Goal: Submit feedback/report problem

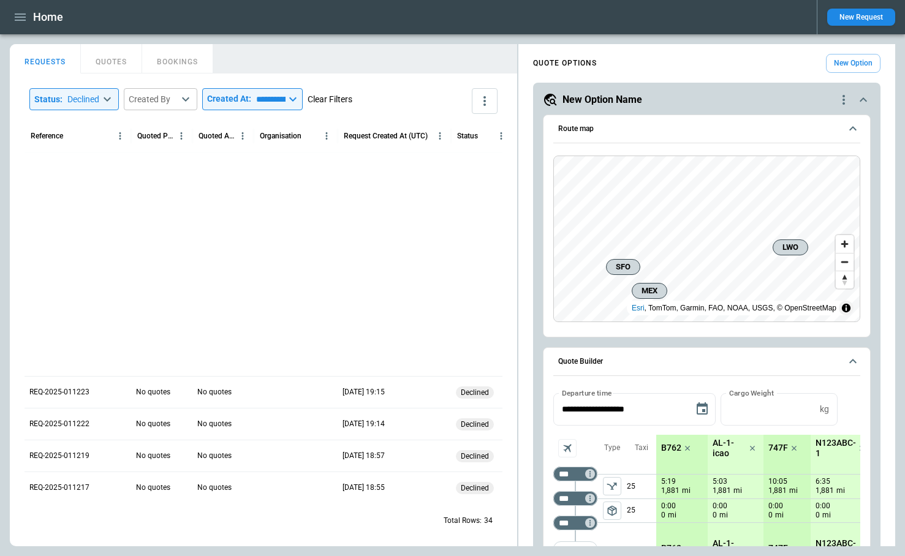
scroll to position [312, 0]
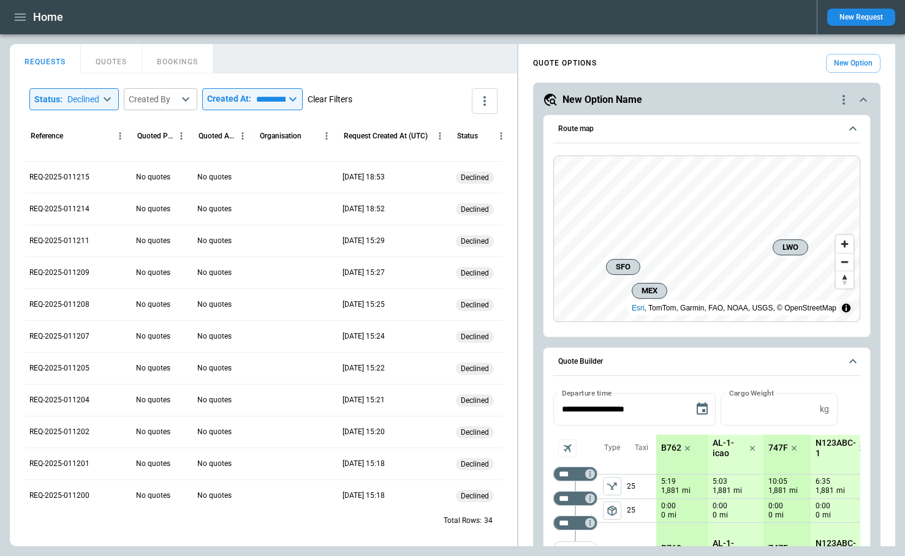
click at [352, 99] on button "Clear Filters" at bounding box center [330, 99] width 45 height 15
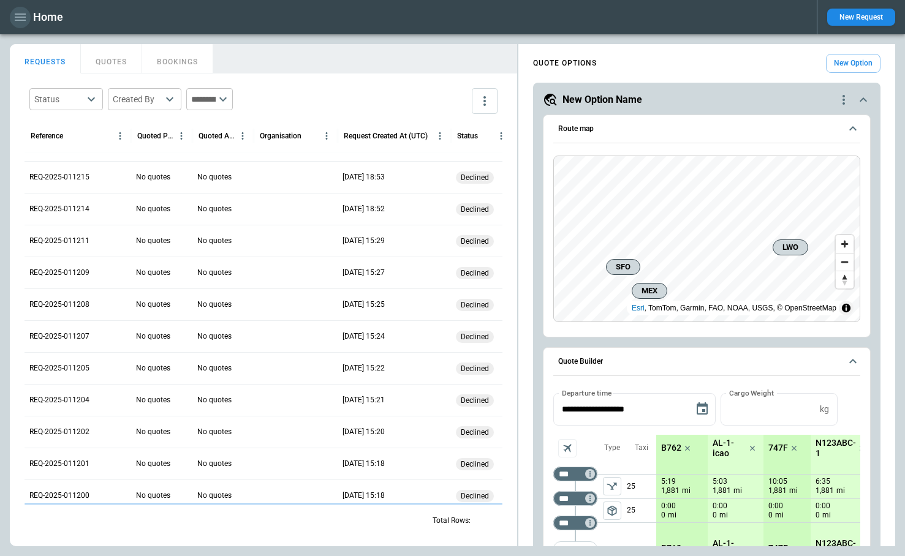
click at [24, 15] on icon "button" at bounding box center [20, 17] width 15 height 15
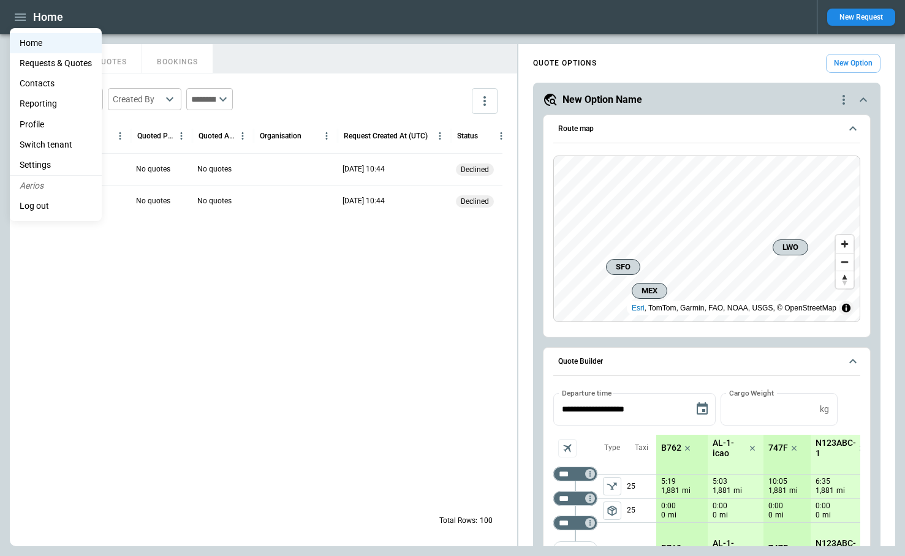
scroll to position [718, 0]
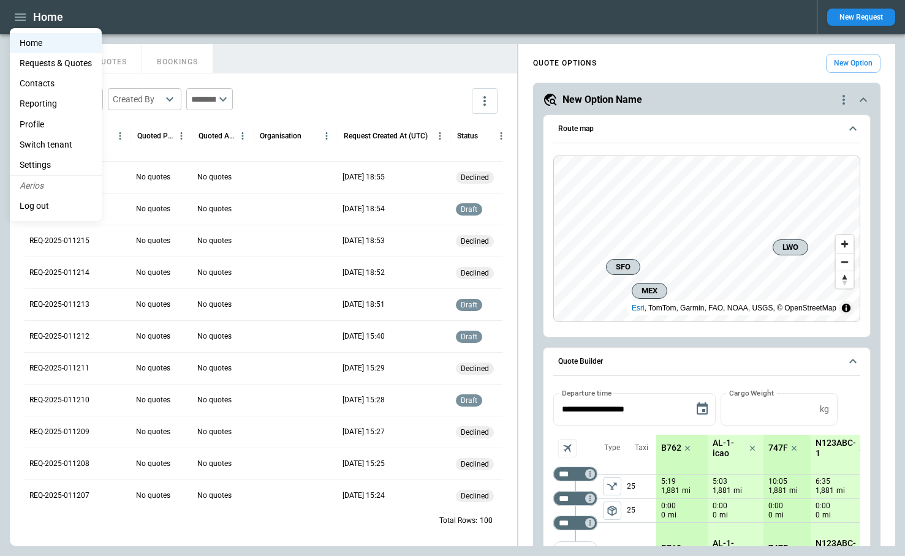
click at [590, 344] on div at bounding box center [452, 278] width 905 height 556
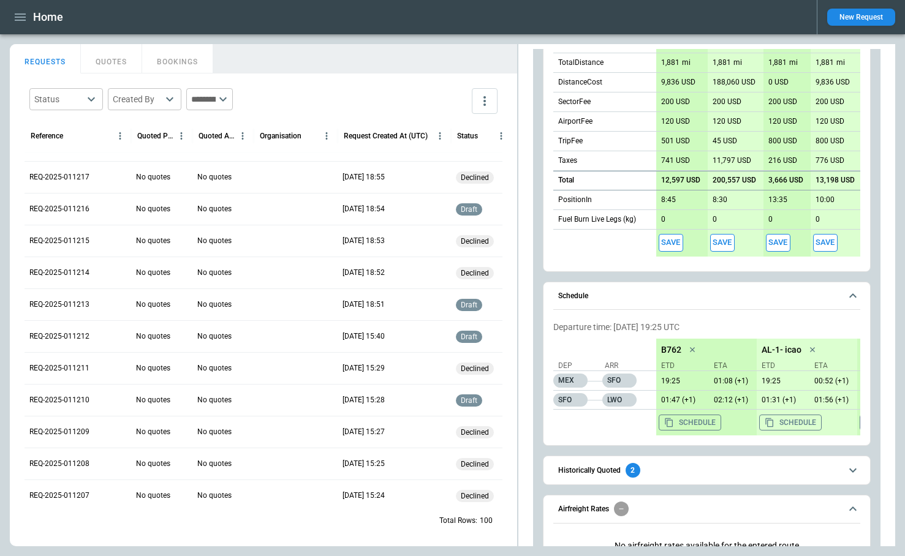
scroll to position [662, 0]
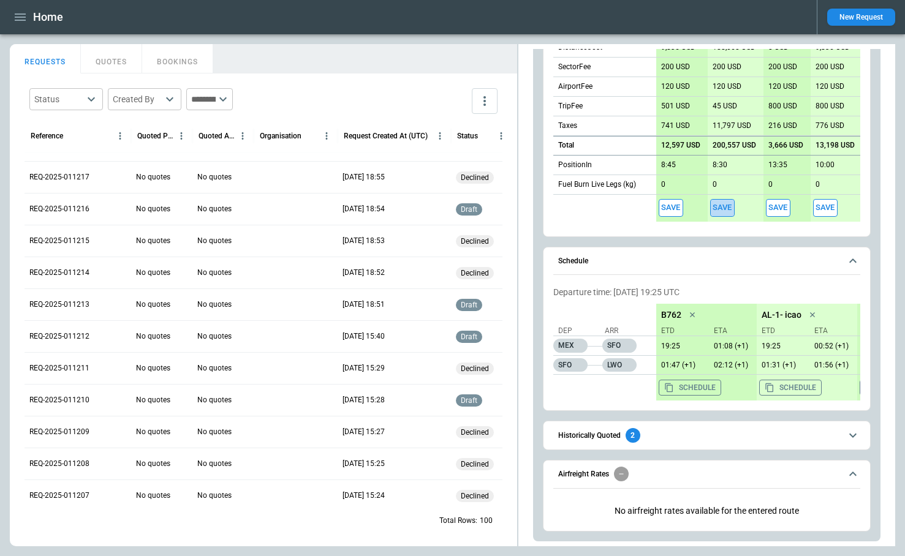
click at [723, 210] on button "Save" at bounding box center [722, 208] width 25 height 18
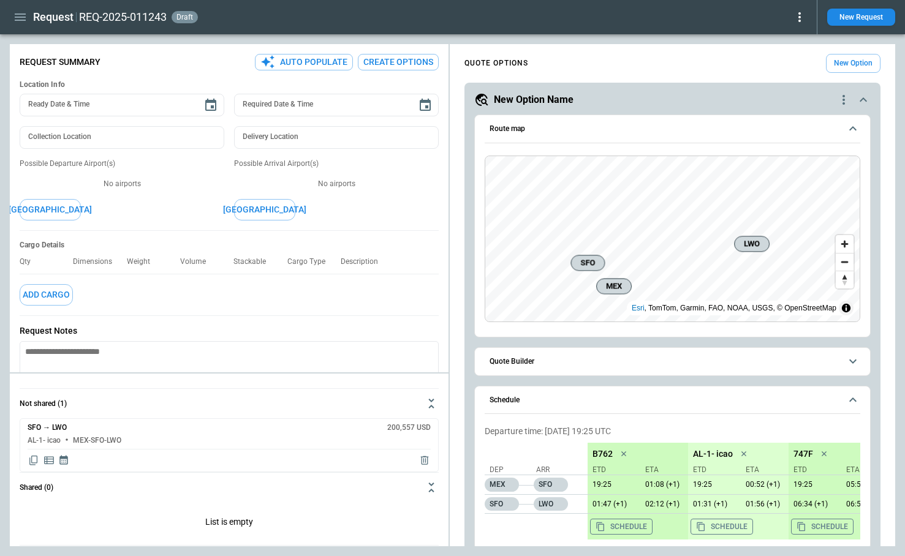
click at [796, 18] on icon at bounding box center [799, 17] width 15 height 15
click at [777, 58] on button "Lost" at bounding box center [782, 56] width 47 height 18
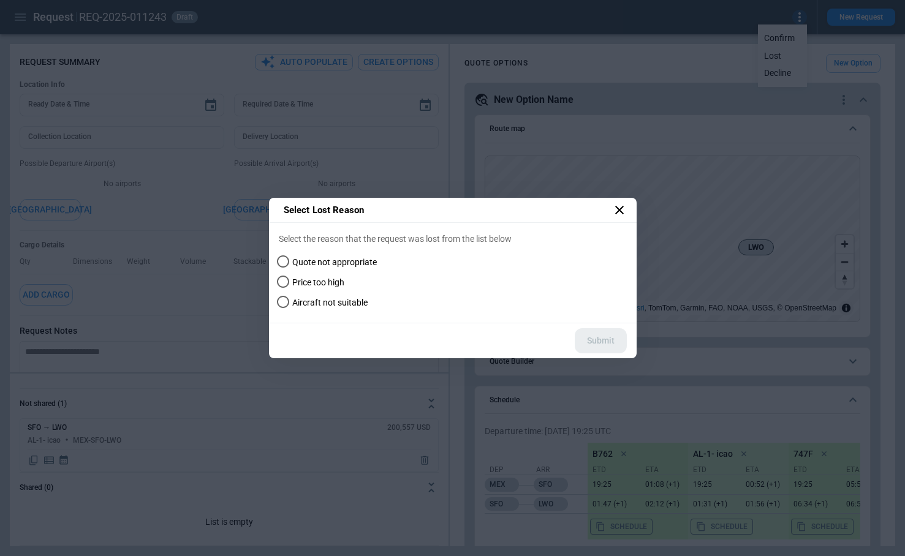
click at [347, 264] on span "Quote not appropriate" at bounding box center [334, 262] width 85 height 10
click at [617, 344] on button "Submit" at bounding box center [601, 340] width 52 height 25
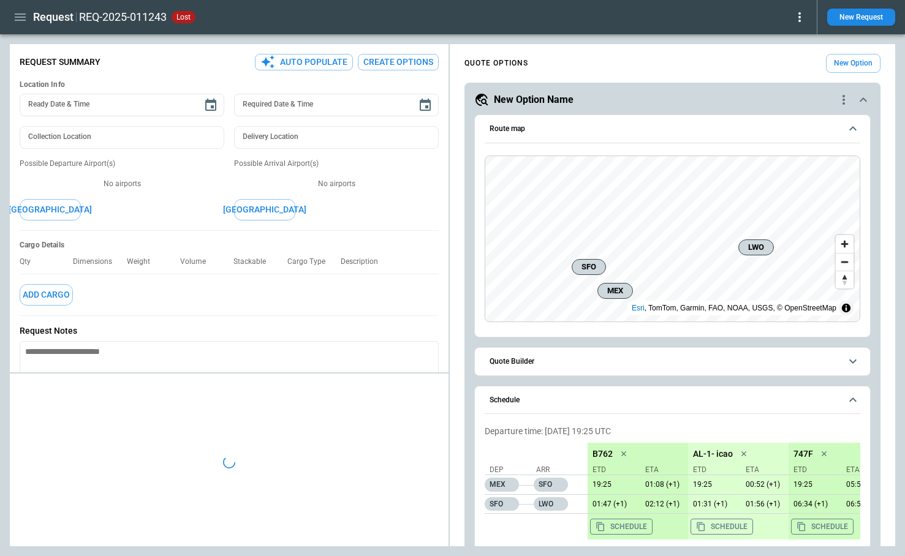
type textarea "*"
click at [20, 19] on icon "button" at bounding box center [20, 17] width 15 height 15
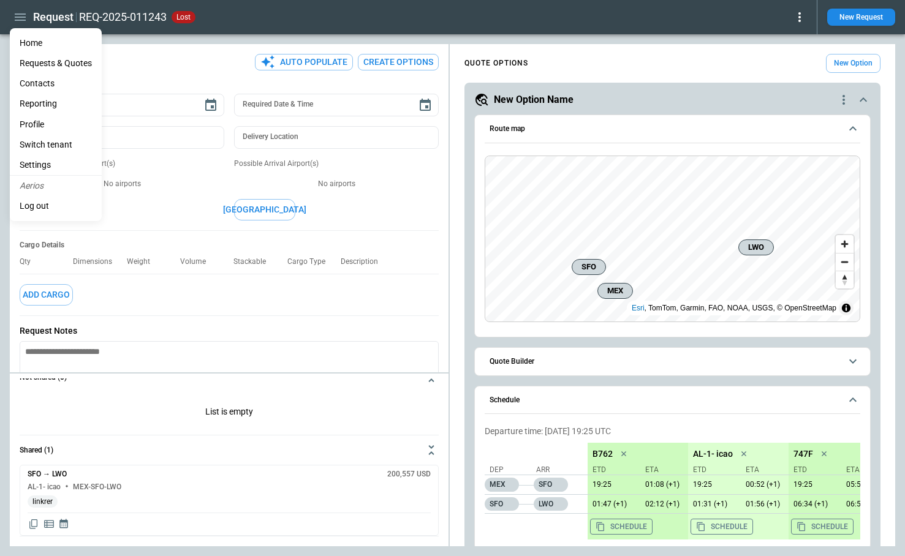
click at [29, 44] on li "Home" at bounding box center [56, 43] width 92 height 20
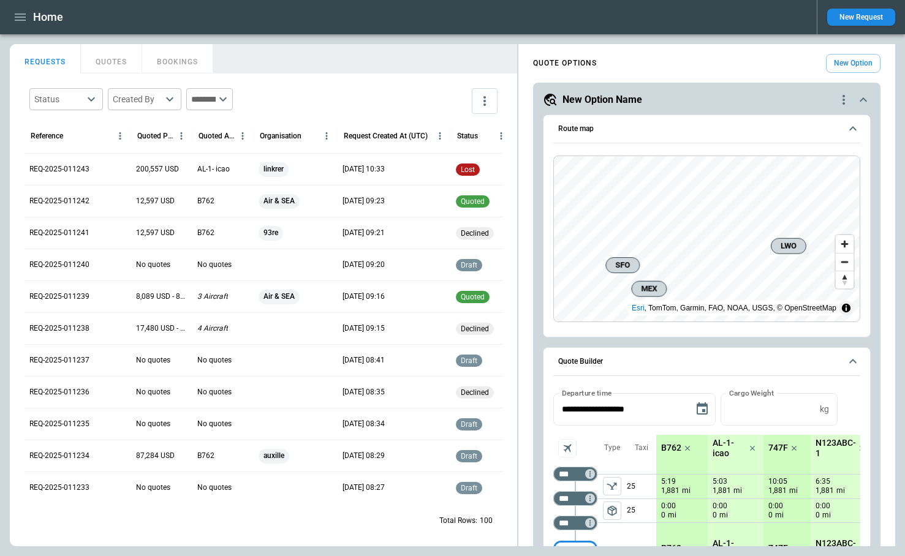
click at [108, 64] on button "QUOTES" at bounding box center [111, 58] width 61 height 29
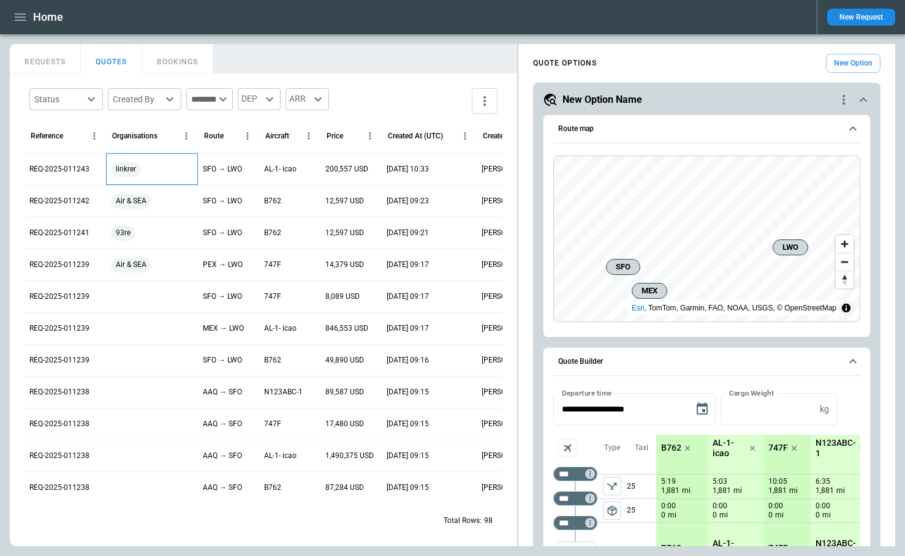
click at [148, 172] on div "linkrer" at bounding box center [152, 169] width 82 height 15
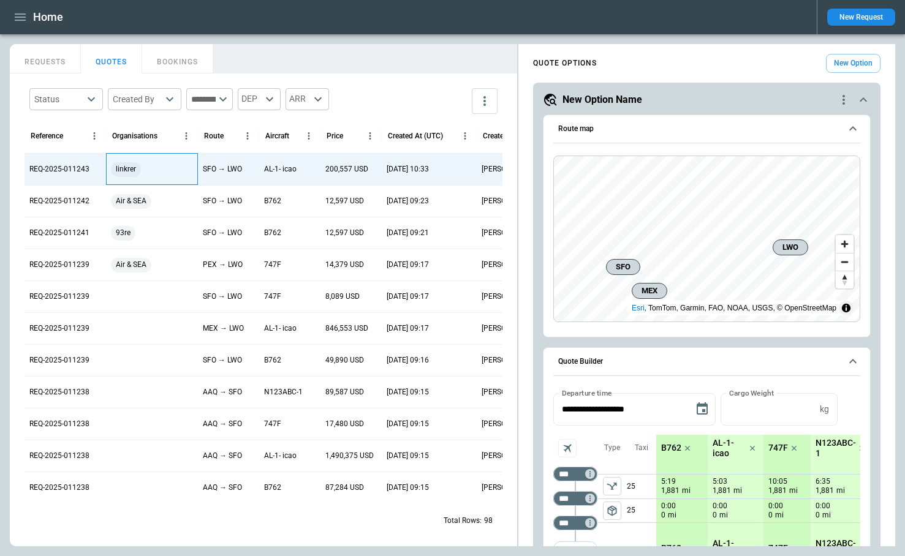
click at [158, 170] on div "linkrer" at bounding box center [152, 169] width 82 height 15
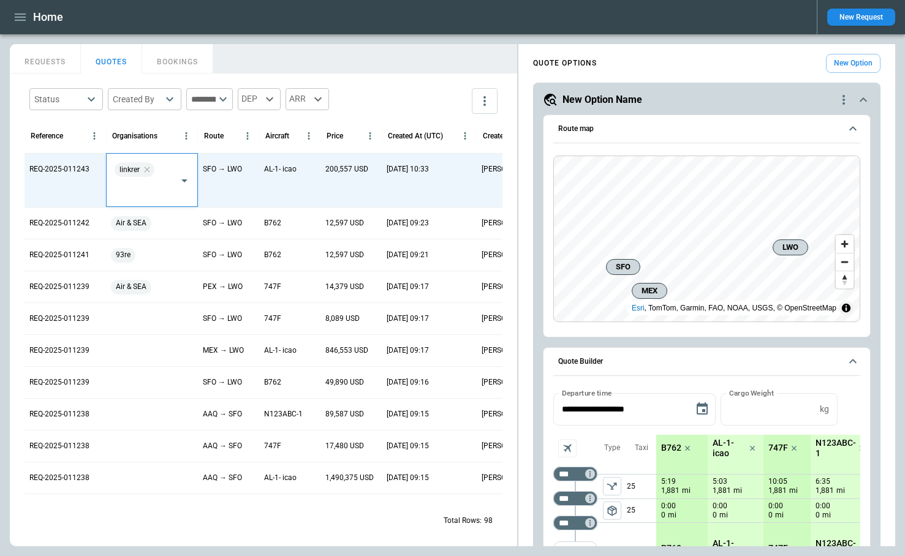
click at [181, 182] on icon "Open" at bounding box center [184, 180] width 15 height 15
click at [147, 275] on li "azqas" at bounding box center [152, 274] width 91 height 18
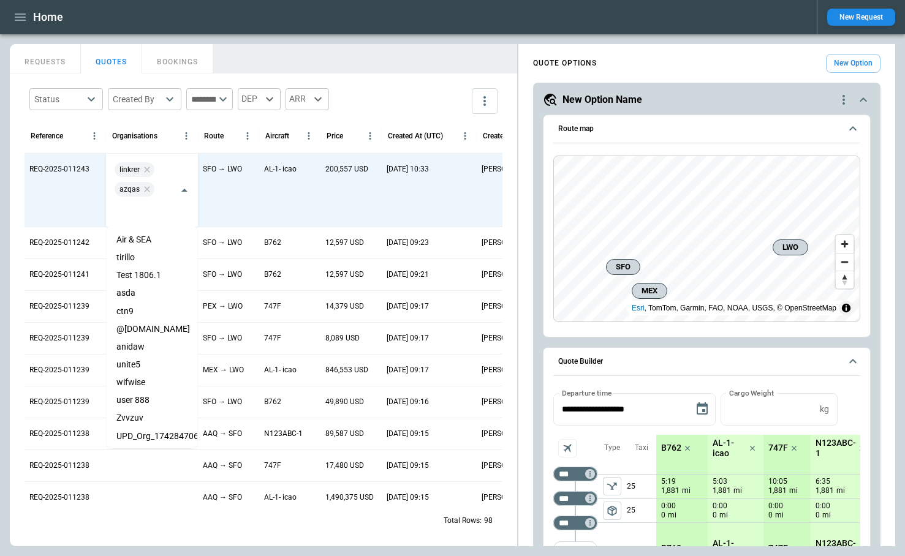
click at [400, 81] on div "Status ​ Created By ​ ​ DEP ARR Reference Organisations Route Aircraft Price Cr…" at bounding box center [263, 310] width 507 height 473
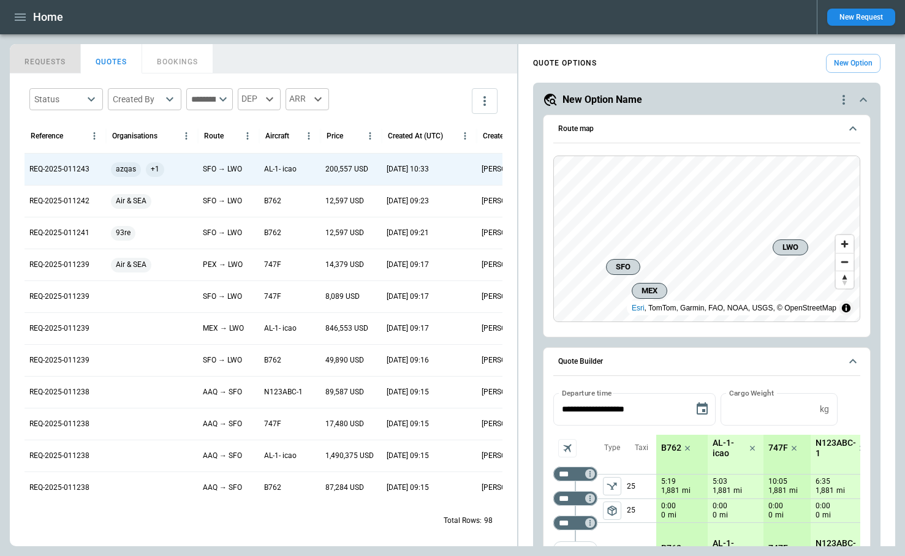
click at [47, 63] on button "REQUESTS" at bounding box center [45, 58] width 71 height 29
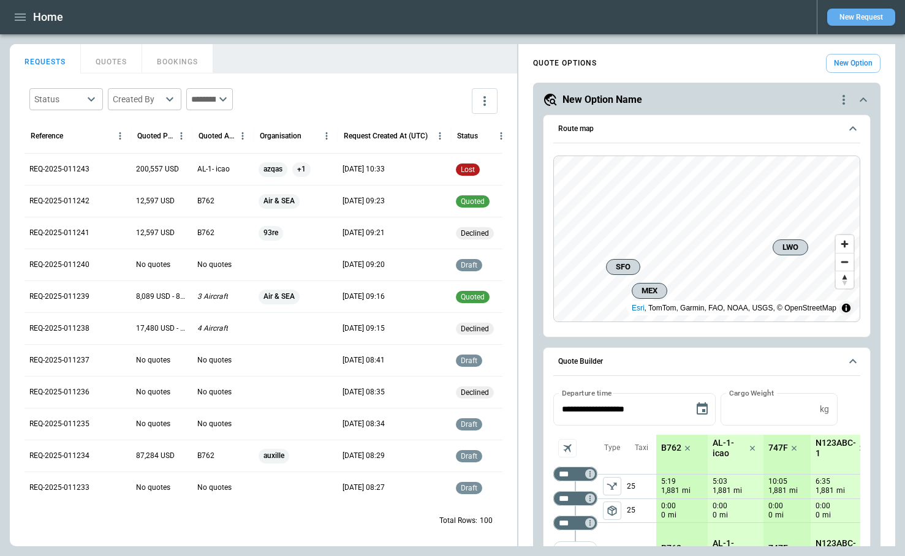
click at [844, 17] on button "New Request" at bounding box center [861, 17] width 68 height 17
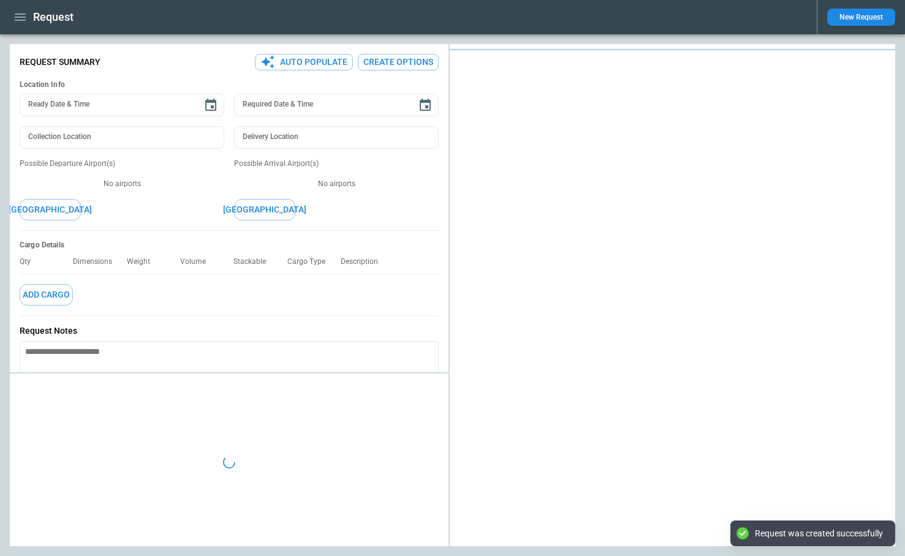
type textarea "*"
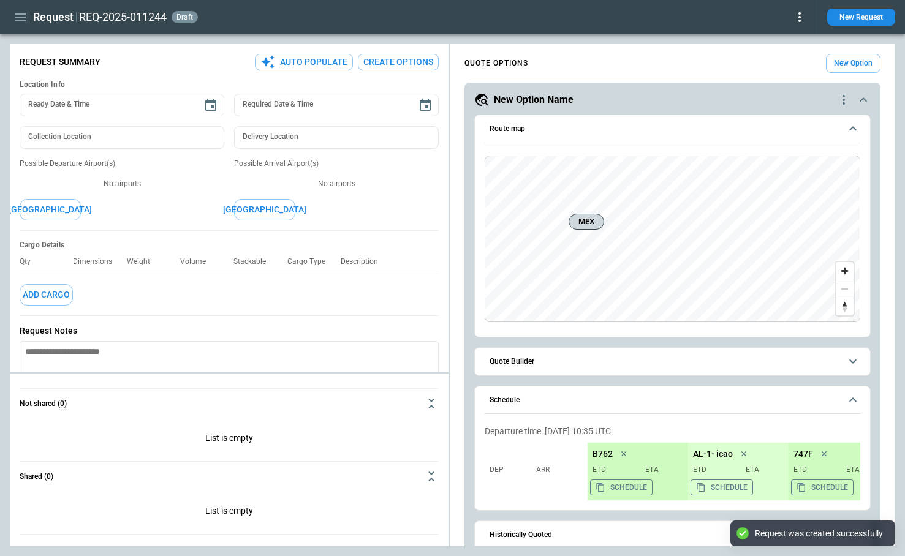
click at [801, 17] on icon at bounding box center [799, 17] width 15 height 15
click at [778, 52] on button "Lost" at bounding box center [782, 56] width 47 height 18
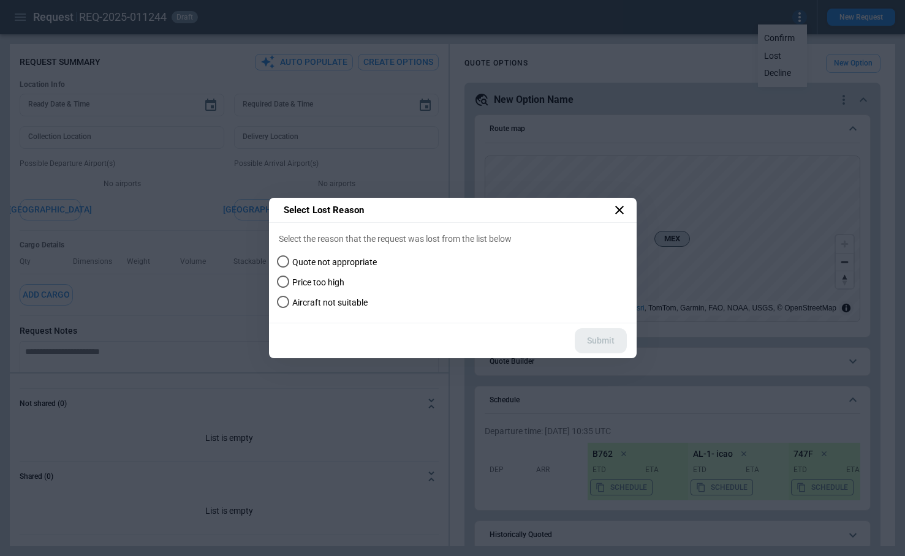
click at [618, 213] on icon at bounding box center [619, 210] width 15 height 15
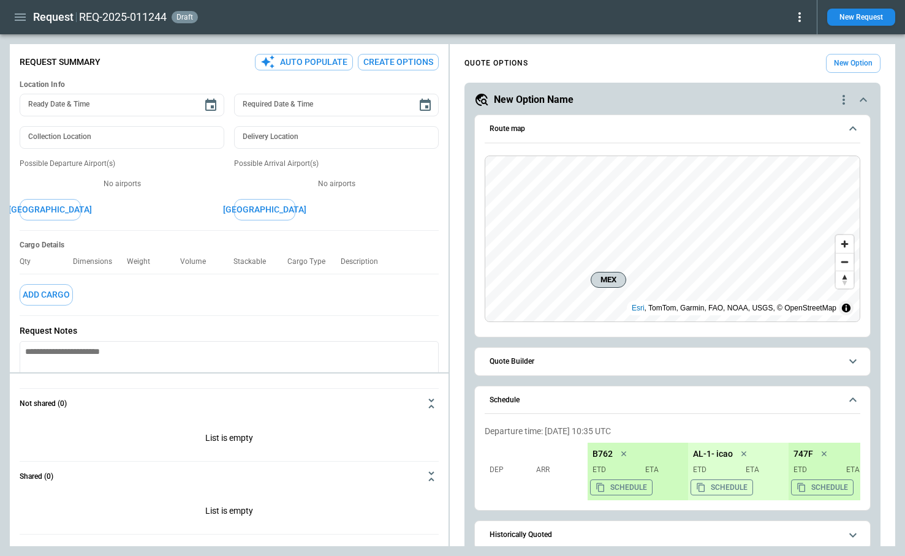
click at [577, 359] on span "Quote Builder" at bounding box center [665, 362] width 351 height 8
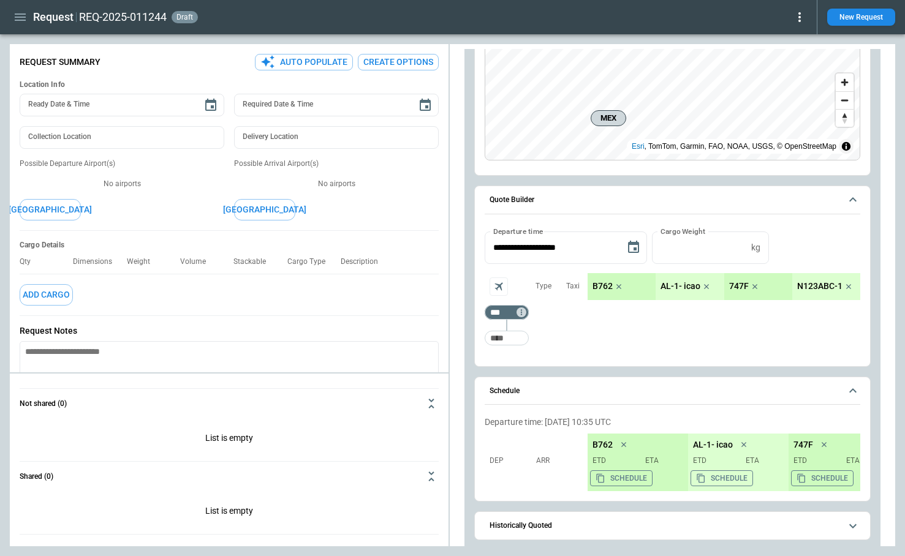
scroll to position [252, 0]
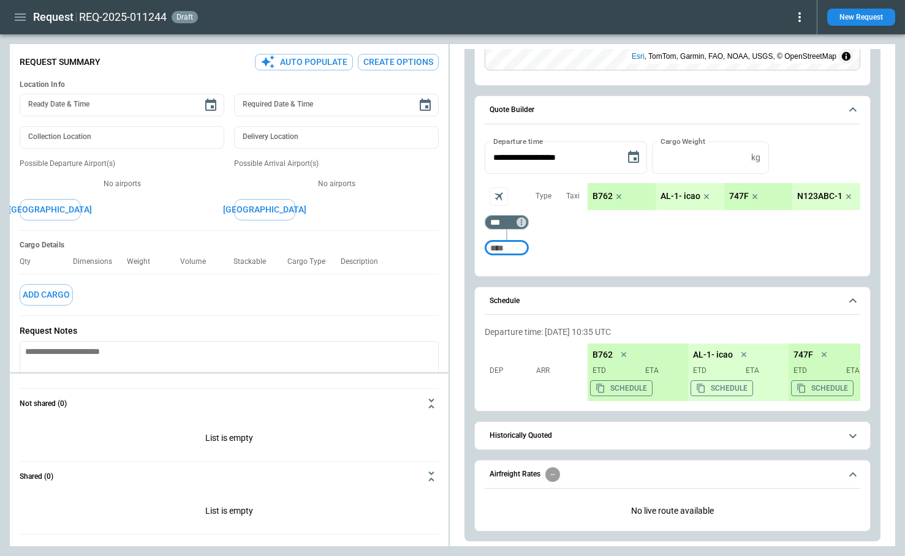
click at [501, 245] on input "Too short" at bounding box center [506, 248] width 39 height 22
type input "***"
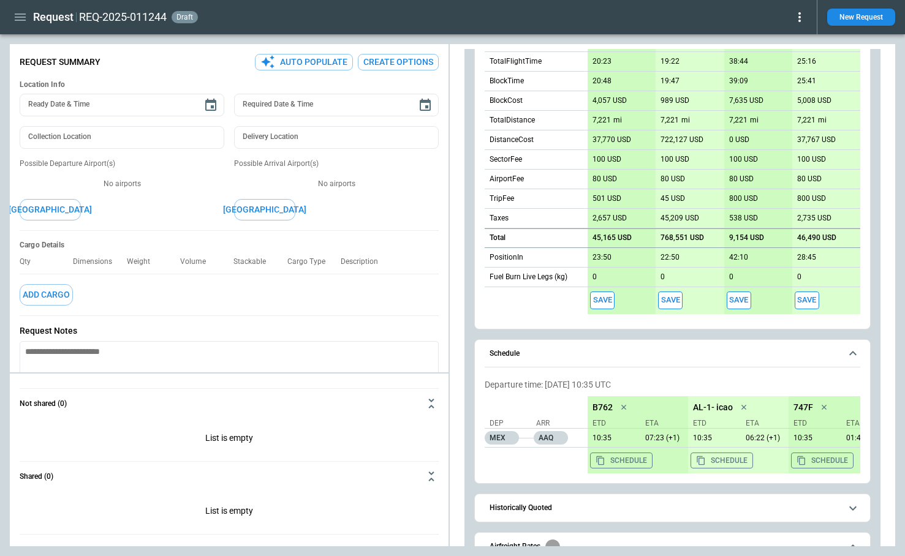
scroll to position [617, 0]
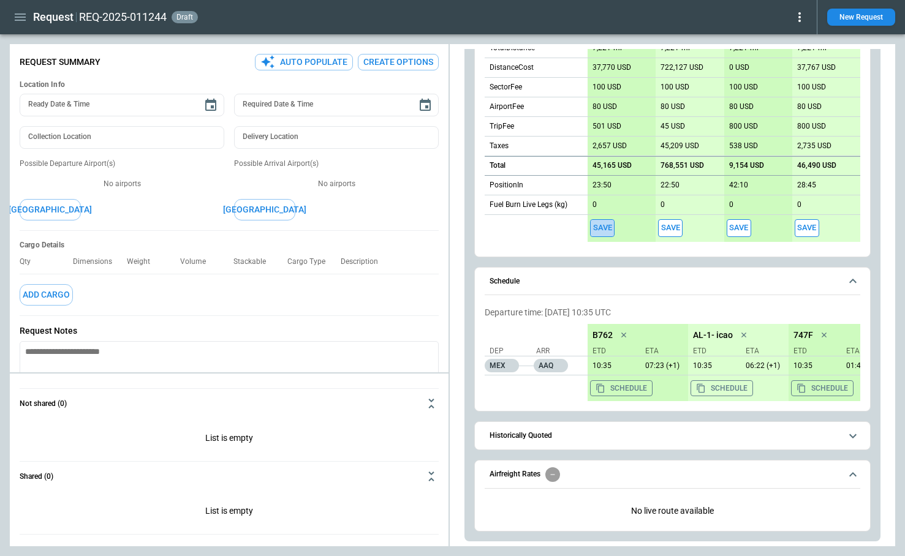
click at [601, 226] on button "Save" at bounding box center [602, 228] width 25 height 18
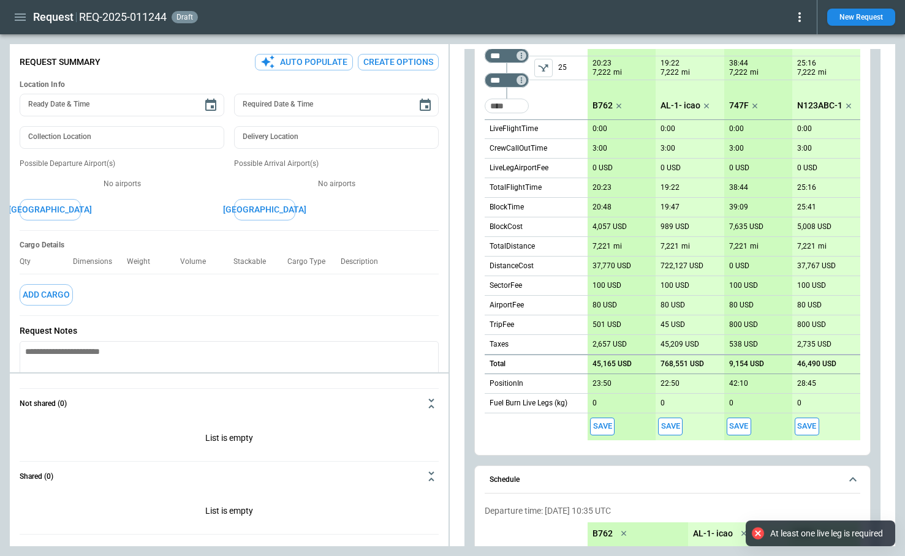
scroll to position [343, 0]
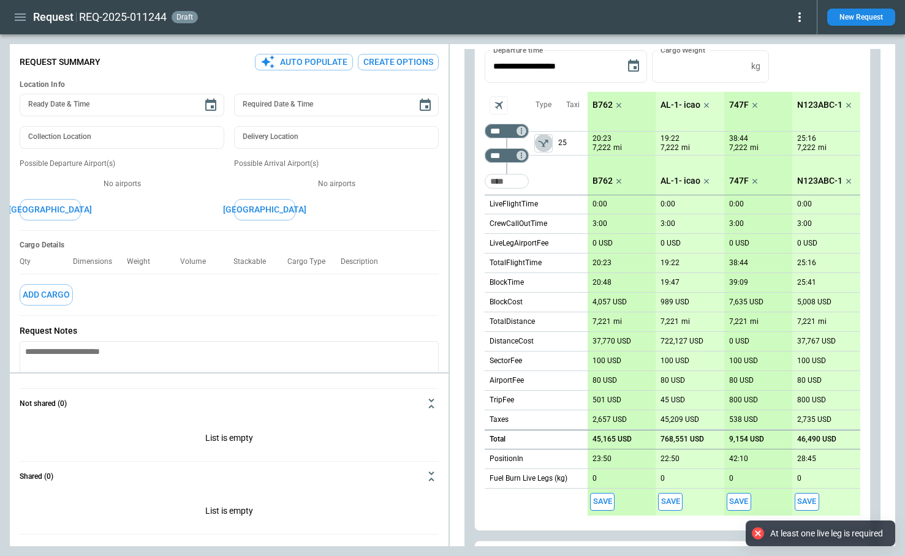
click at [549, 146] on icon "left aligned" at bounding box center [543, 143] width 12 height 12
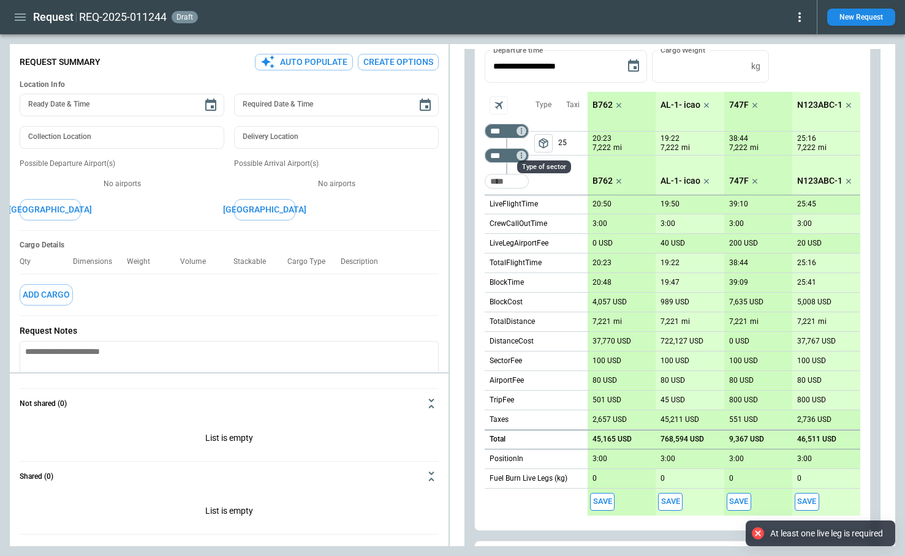
click at [602, 503] on button "Save" at bounding box center [602, 502] width 25 height 18
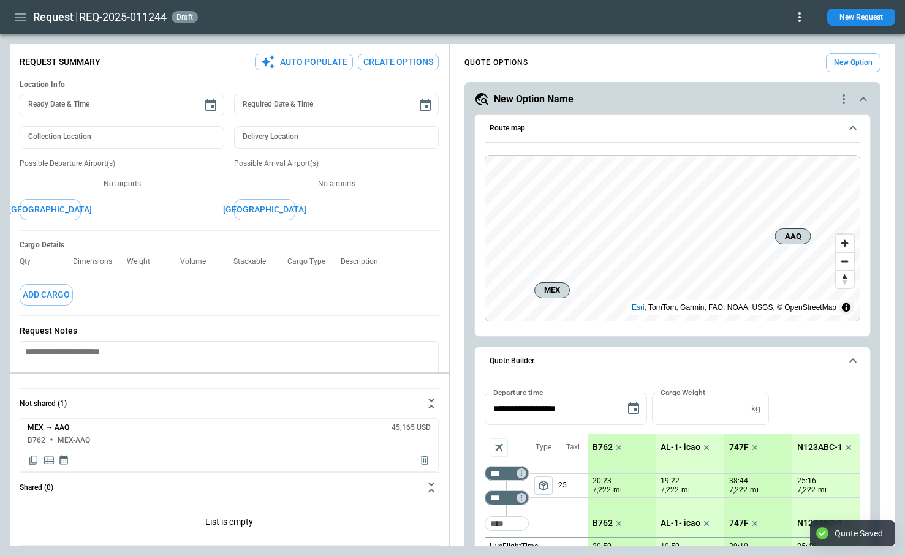
scroll to position [0, 0]
click at [796, 21] on icon at bounding box center [799, 17] width 15 height 15
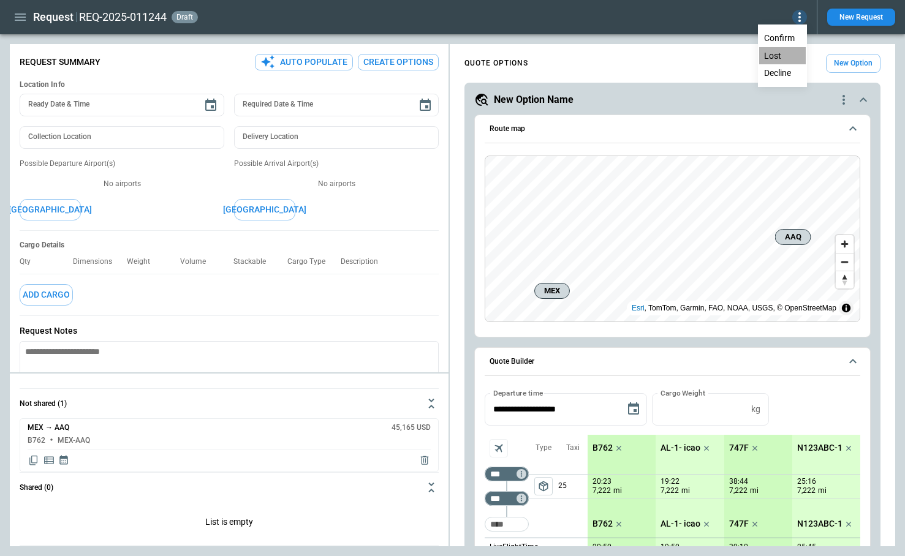
click at [769, 56] on button "Lost" at bounding box center [782, 56] width 47 height 18
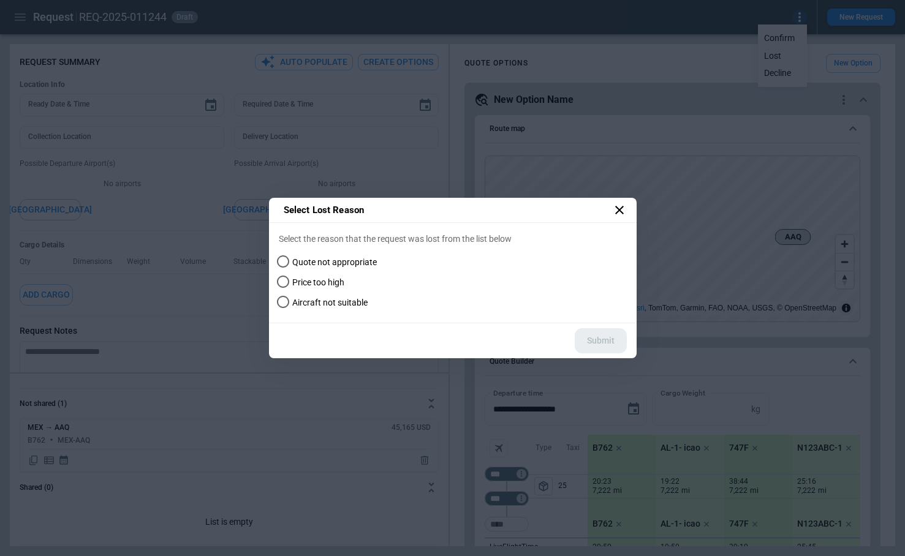
click at [311, 268] on label "Quote not appropriate" at bounding box center [444, 263] width 345 height 20
click at [612, 333] on button "Submit" at bounding box center [601, 340] width 52 height 25
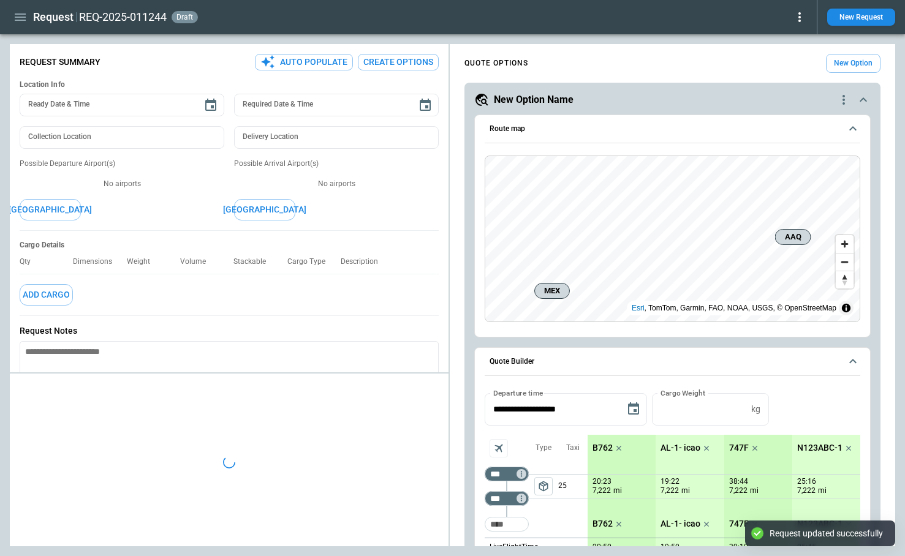
type textarea "*"
click at [22, 16] on icon "button" at bounding box center [20, 17] width 15 height 15
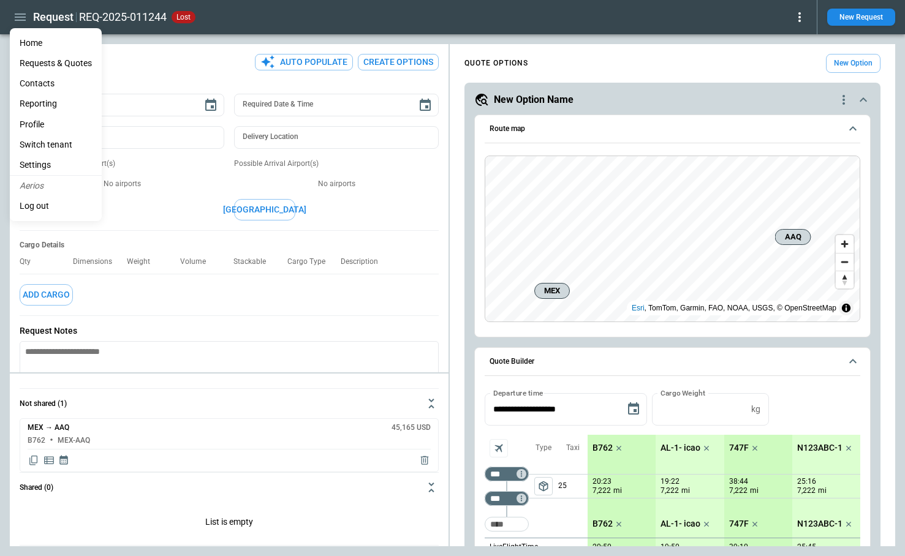
click at [31, 44] on li "Home" at bounding box center [56, 43] width 92 height 20
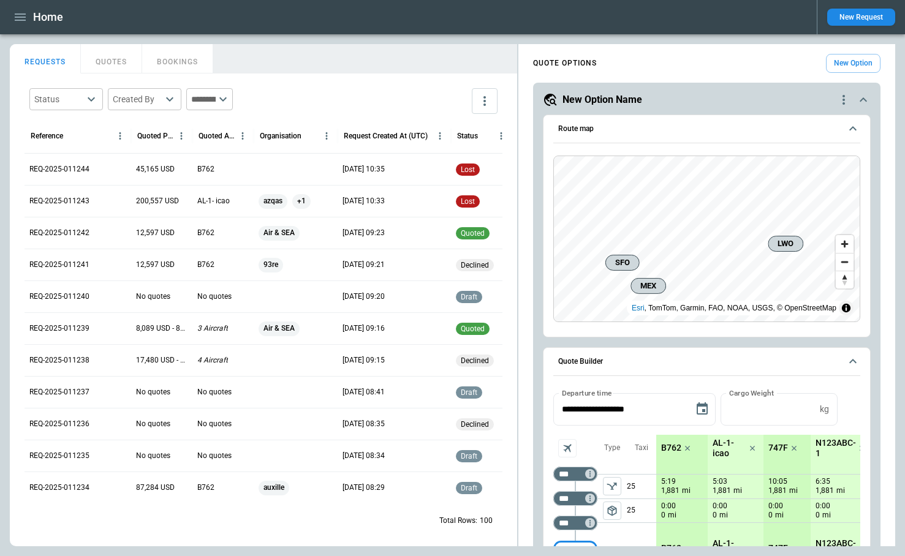
click at [104, 61] on button "QUOTES" at bounding box center [111, 58] width 61 height 29
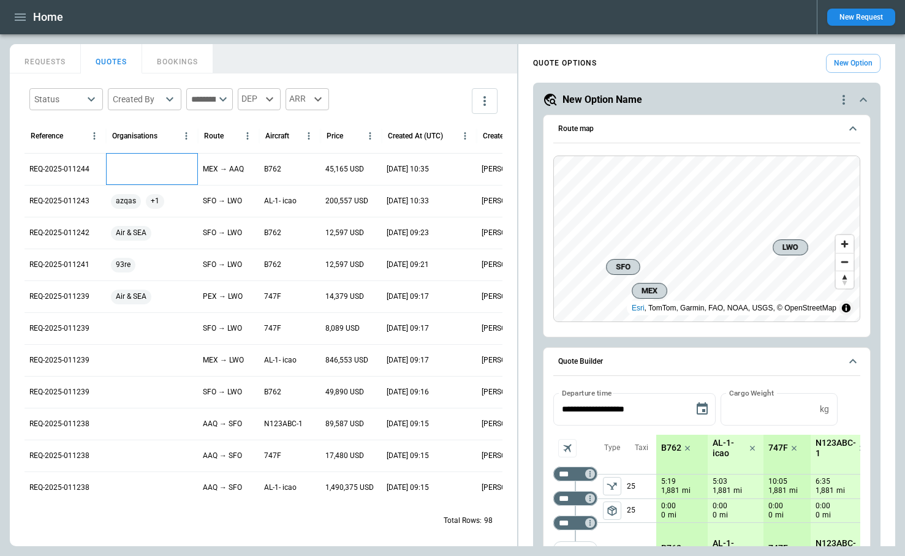
click at [123, 163] on div at bounding box center [152, 169] width 92 height 32
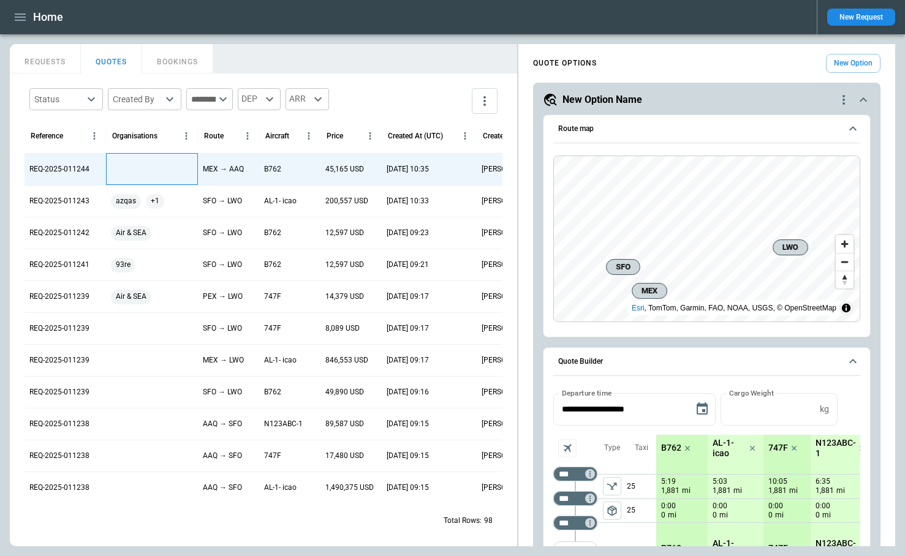
click at [132, 166] on div at bounding box center [152, 169] width 92 height 32
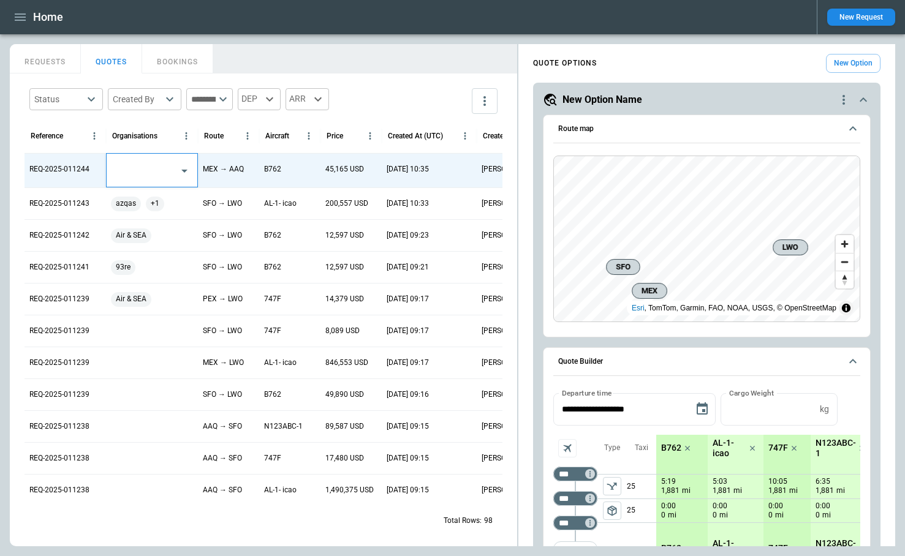
click at [148, 179] on input "text" at bounding box center [142, 170] width 61 height 21
click at [148, 203] on li "Air & SEA" at bounding box center [152, 201] width 91 height 18
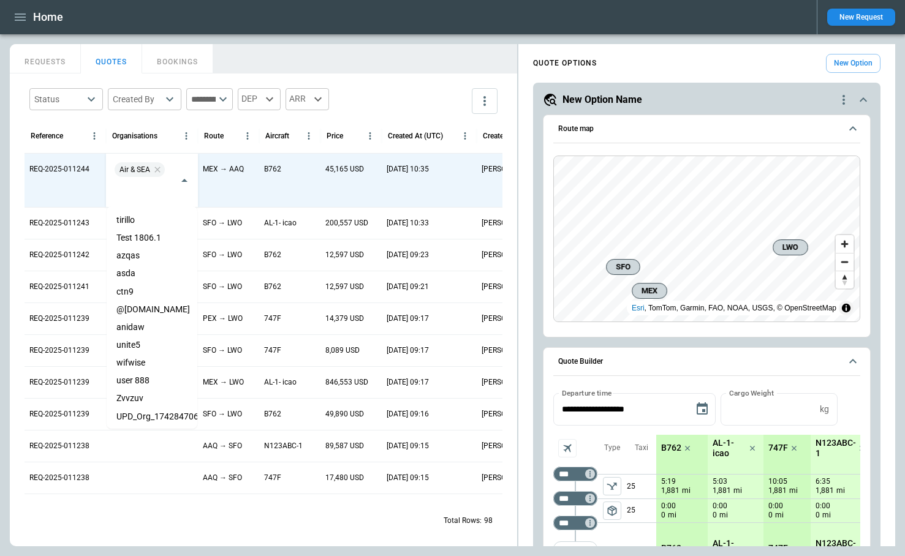
click at [419, 93] on div "Status ​ Created By ​ ​ DEP ARR" at bounding box center [264, 101] width 478 height 36
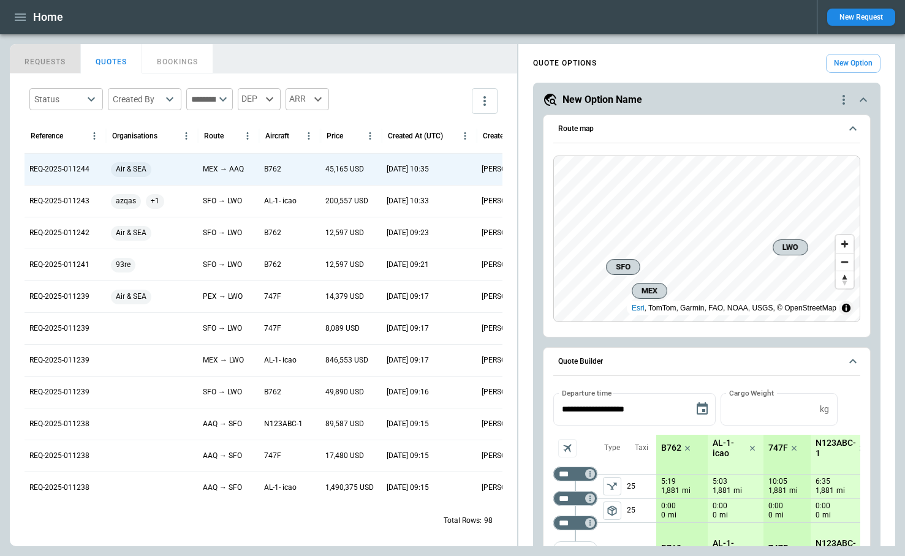
click at [47, 61] on button "REQUESTS" at bounding box center [45, 58] width 71 height 29
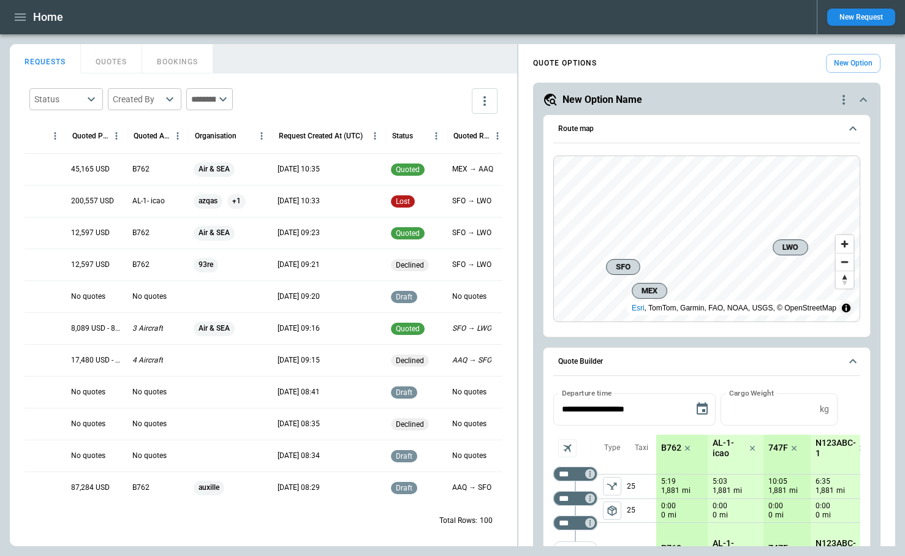
scroll to position [0, 105]
